Goal: Task Accomplishment & Management: Manage account settings

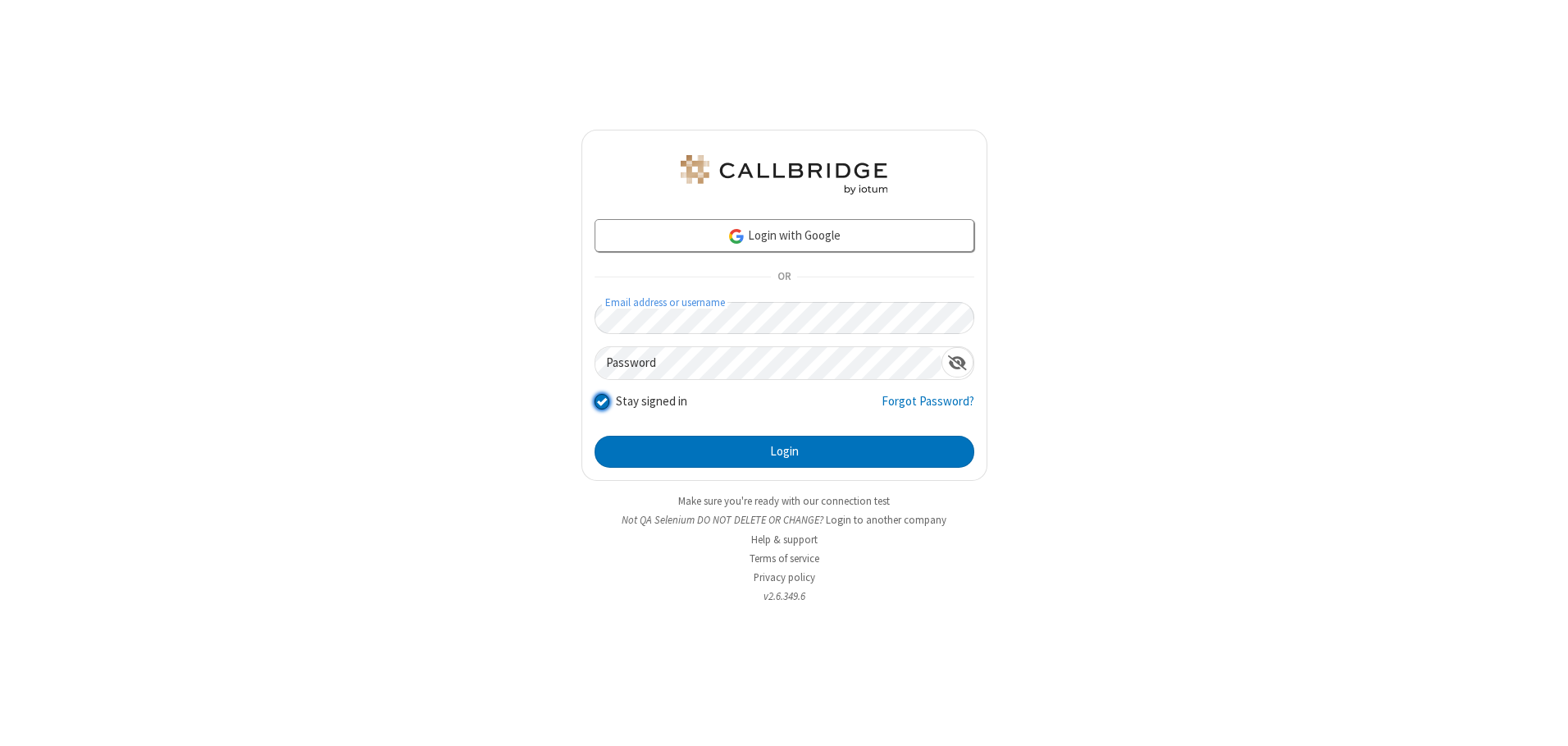
click at [602, 402] on input "Stay signed in" at bounding box center [603, 401] width 16 height 17
checkbox input "false"
click at [784, 451] on button "Login" at bounding box center [784, 452] width 380 height 33
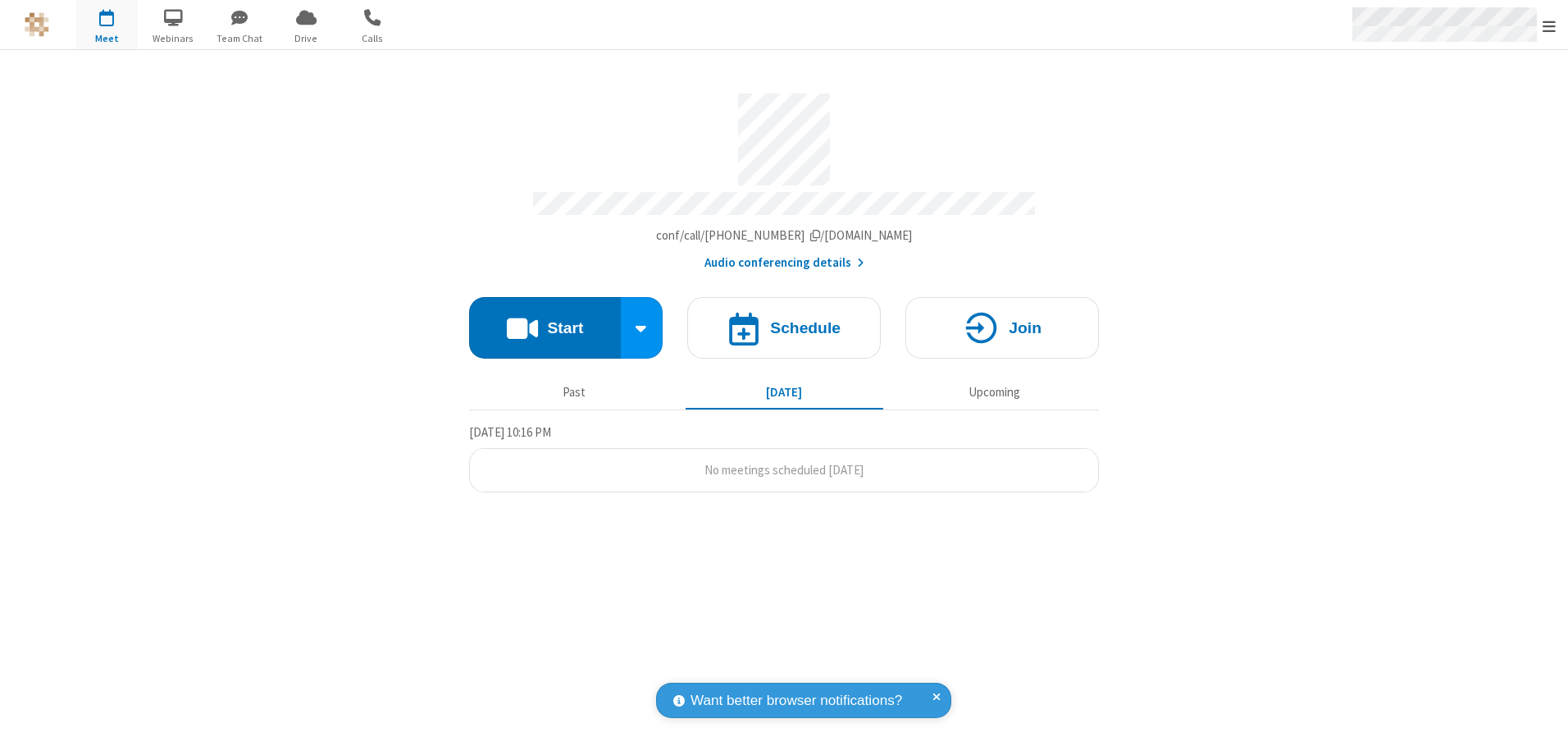
click at [1549, 25] on span "Open menu" at bounding box center [1548, 26] width 13 height 17
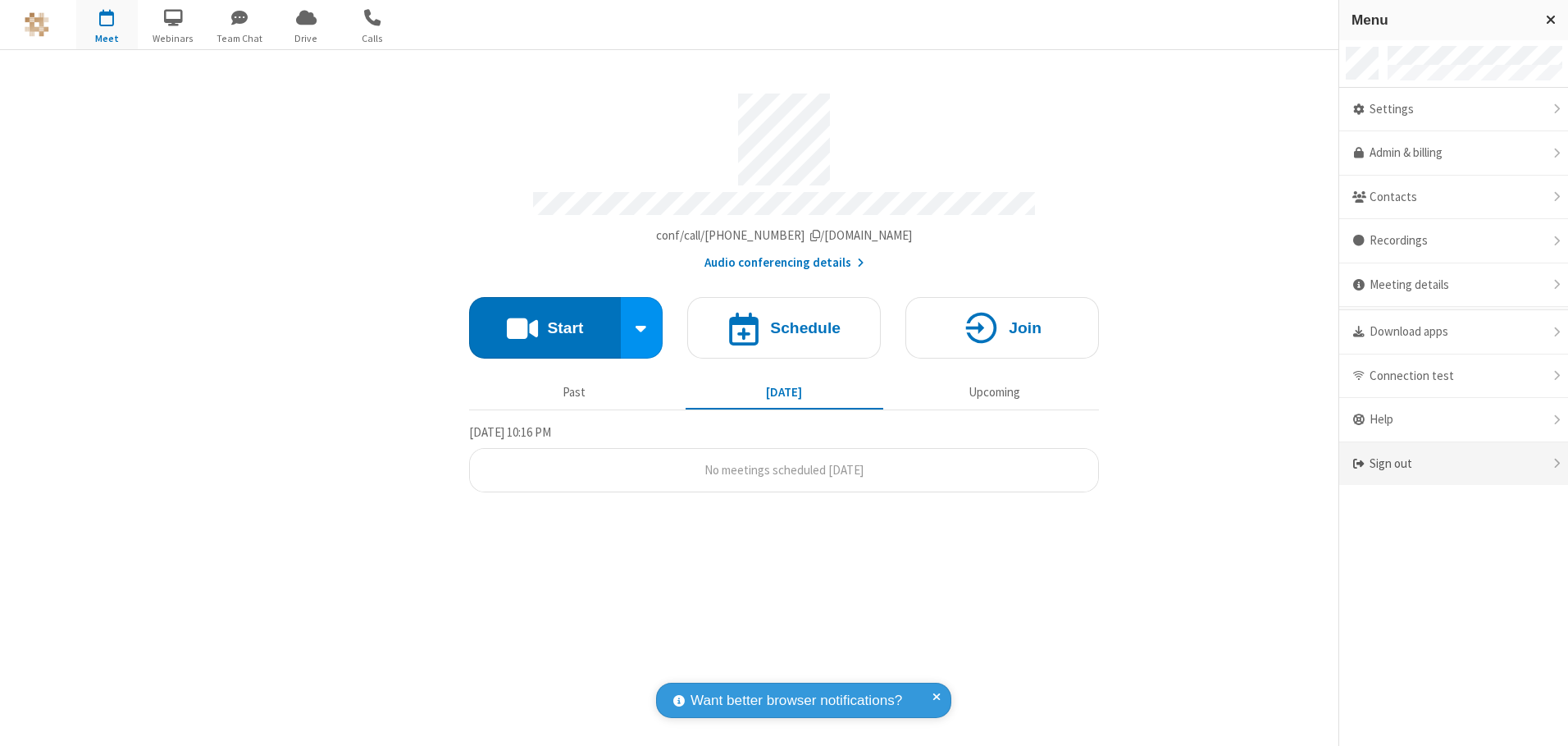
click at [1454, 464] on div "Sign out" at bounding box center [1454, 464] width 229 height 43
